Goal: Information Seeking & Learning: Learn about a topic

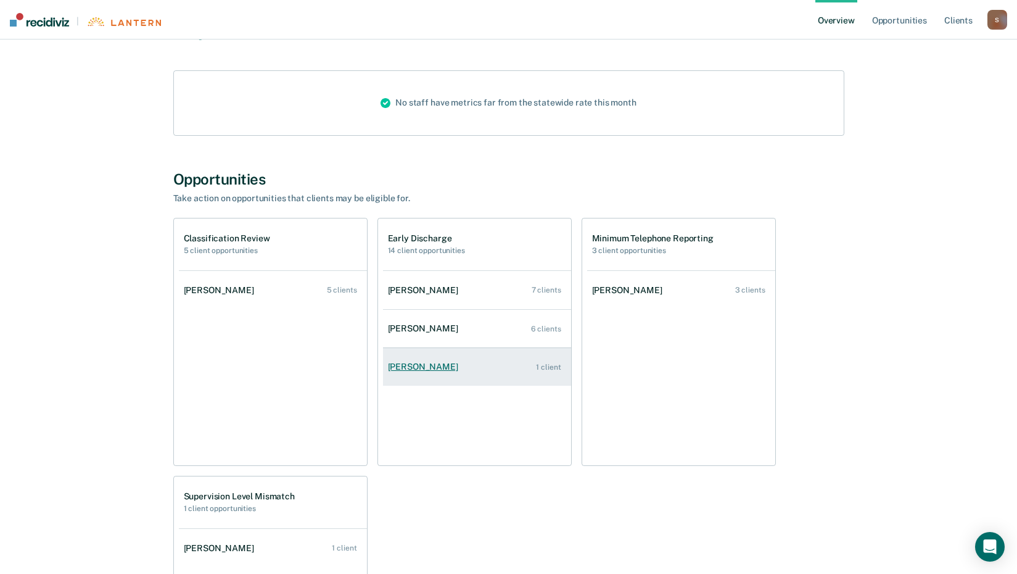
scroll to position [185, 0]
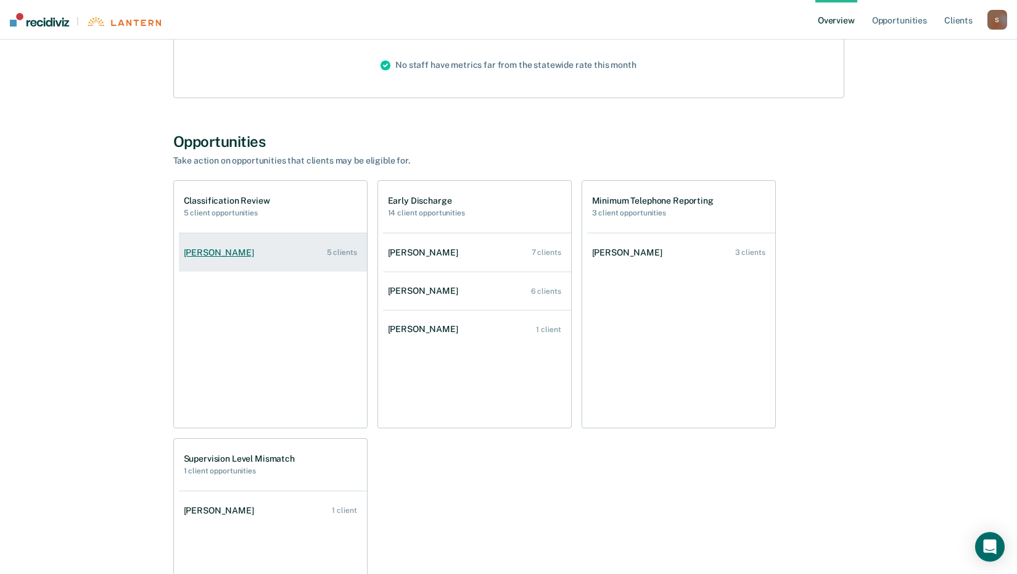
click at [345, 253] on div "5 clients" at bounding box center [342, 252] width 30 height 9
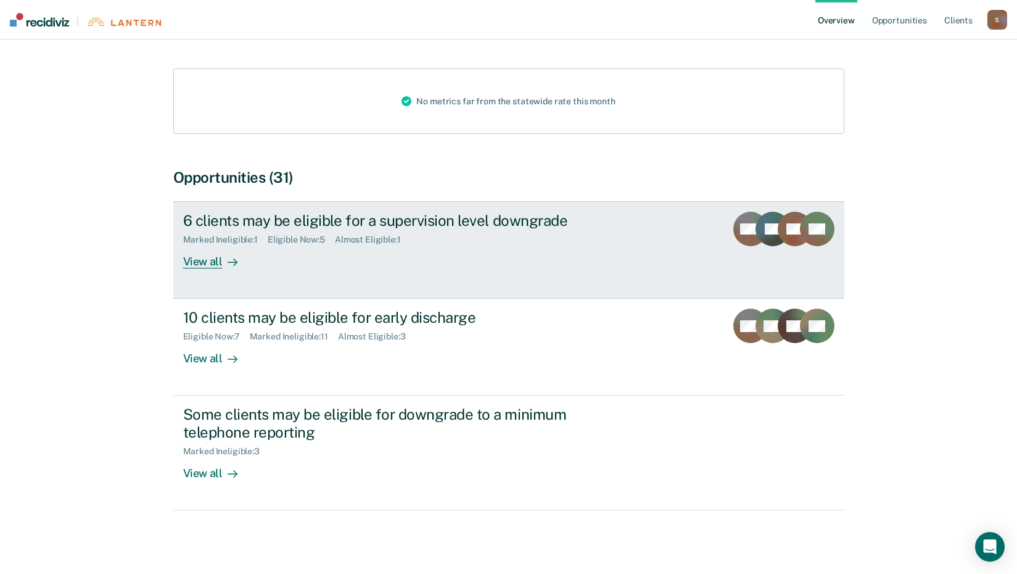
scroll to position [134, 0]
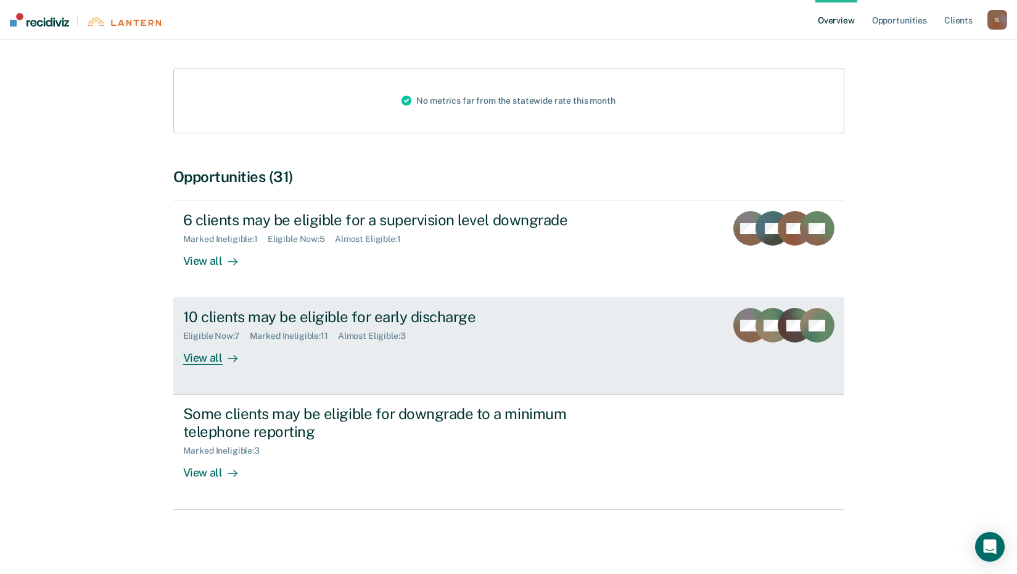
click at [215, 355] on div "View all" at bounding box center [217, 353] width 69 height 24
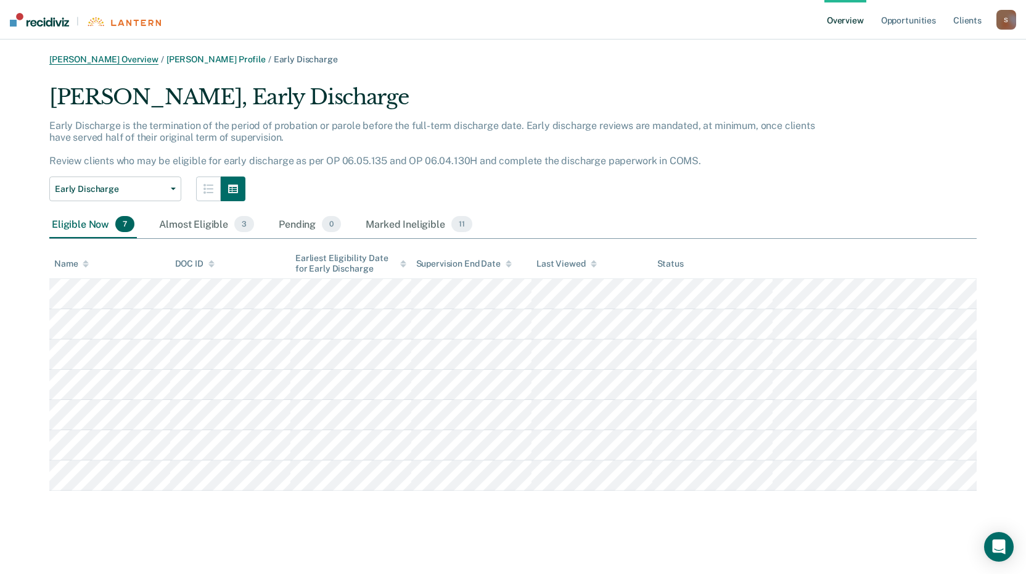
click at [125, 56] on link "[PERSON_NAME] Overview" at bounding box center [103, 59] width 109 height 10
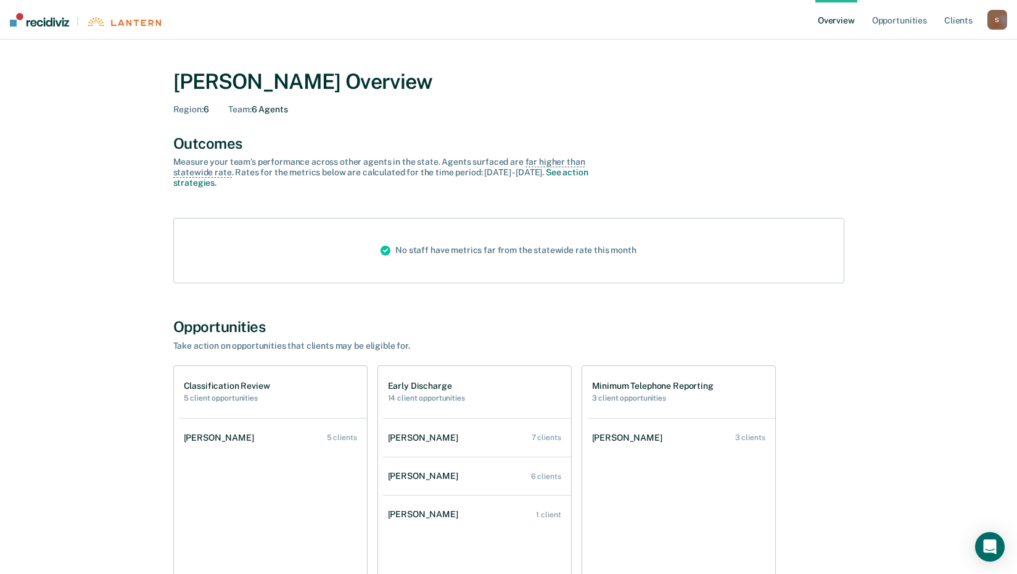
scroll to position [123, 0]
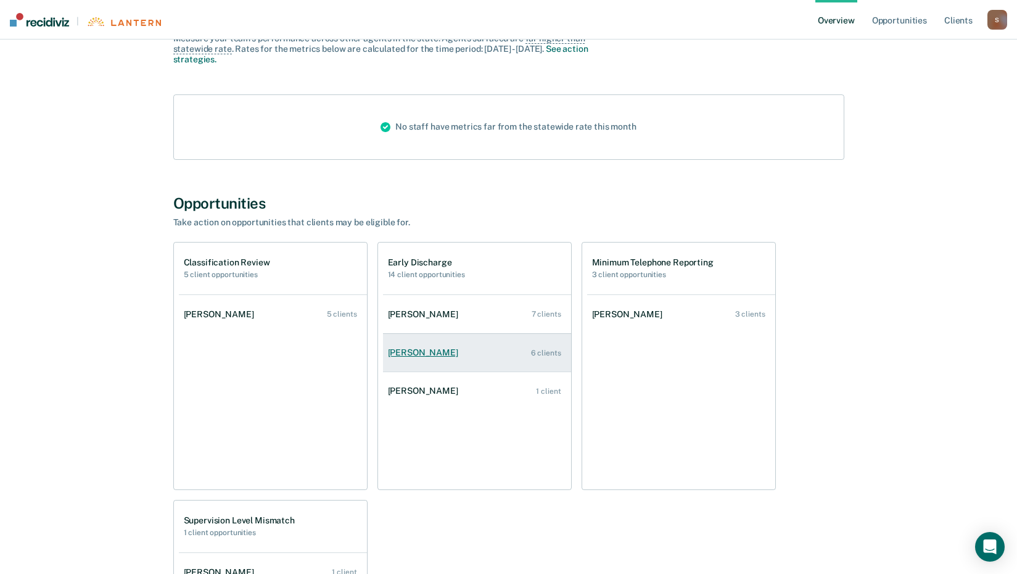
click at [402, 356] on div "[PERSON_NAME]" at bounding box center [425, 352] width 75 height 10
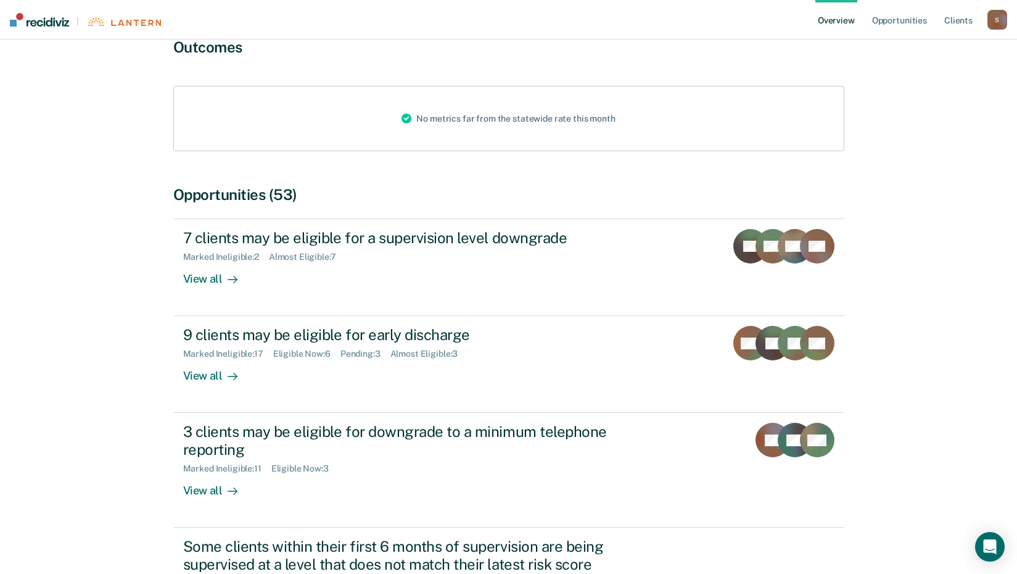
scroll to position [123, 0]
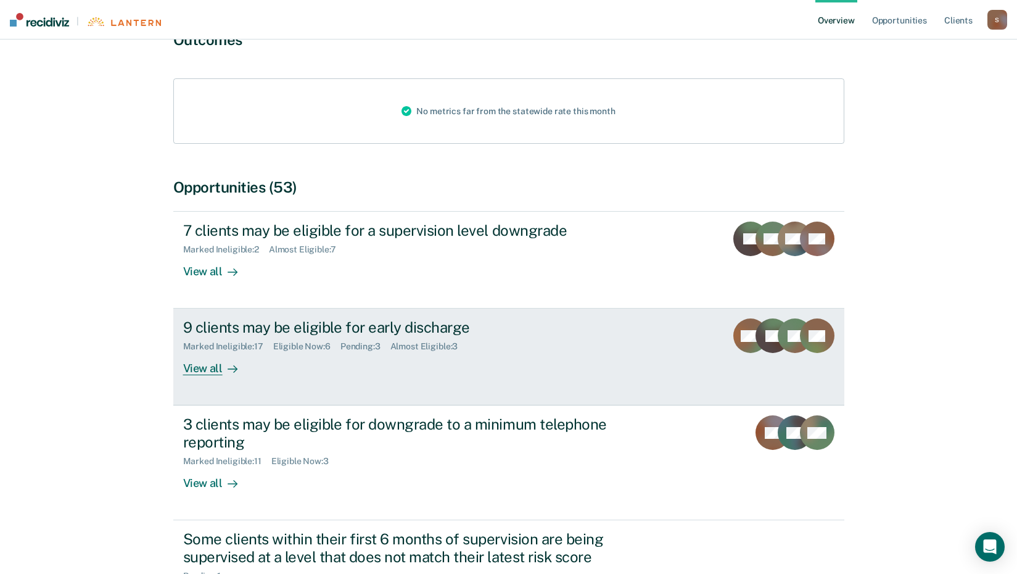
click at [212, 369] on div "View all" at bounding box center [217, 364] width 69 height 24
